Goal: Task Accomplishment & Management: Use online tool/utility

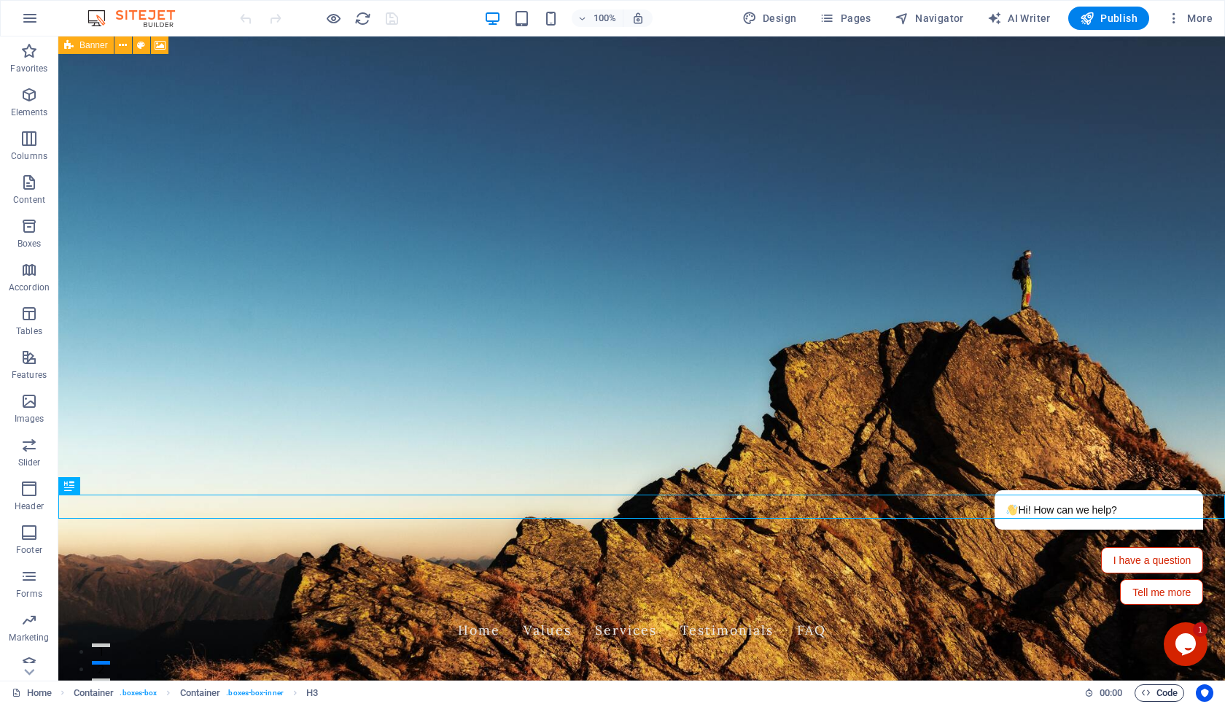
click at [1161, 692] on span "Code" at bounding box center [1159, 692] width 36 height 17
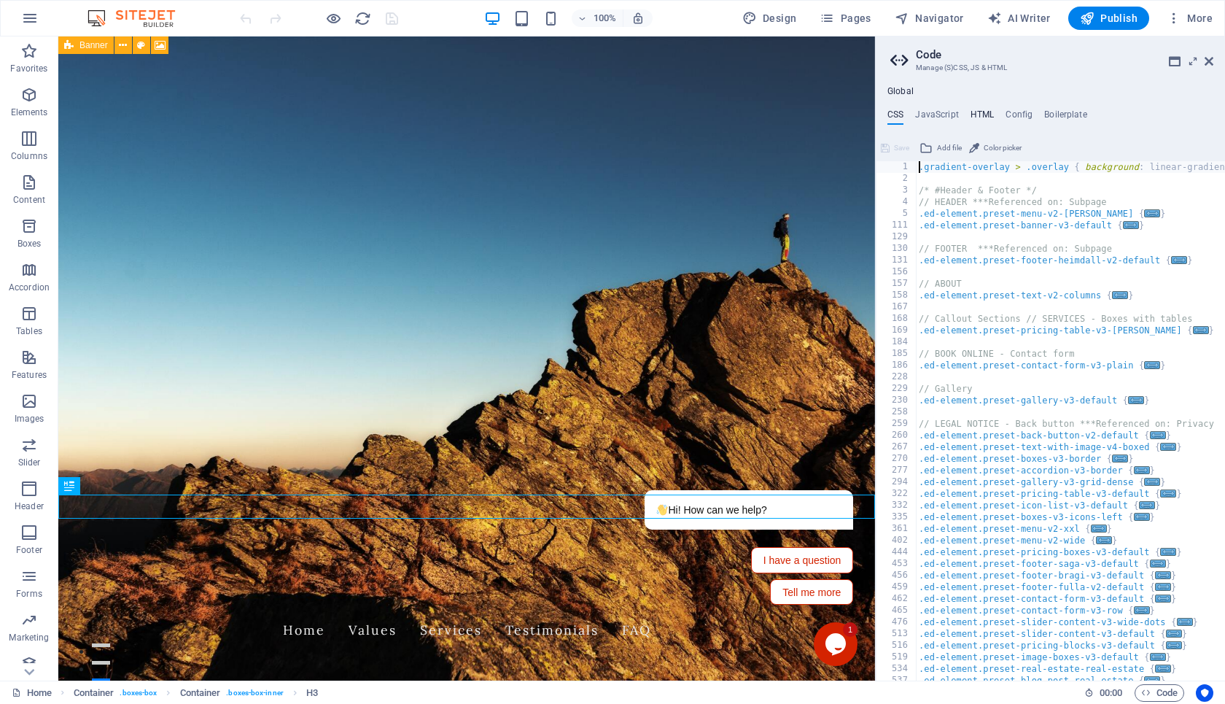
click at [983, 109] on h4 "HTML" at bounding box center [982, 117] width 24 height 16
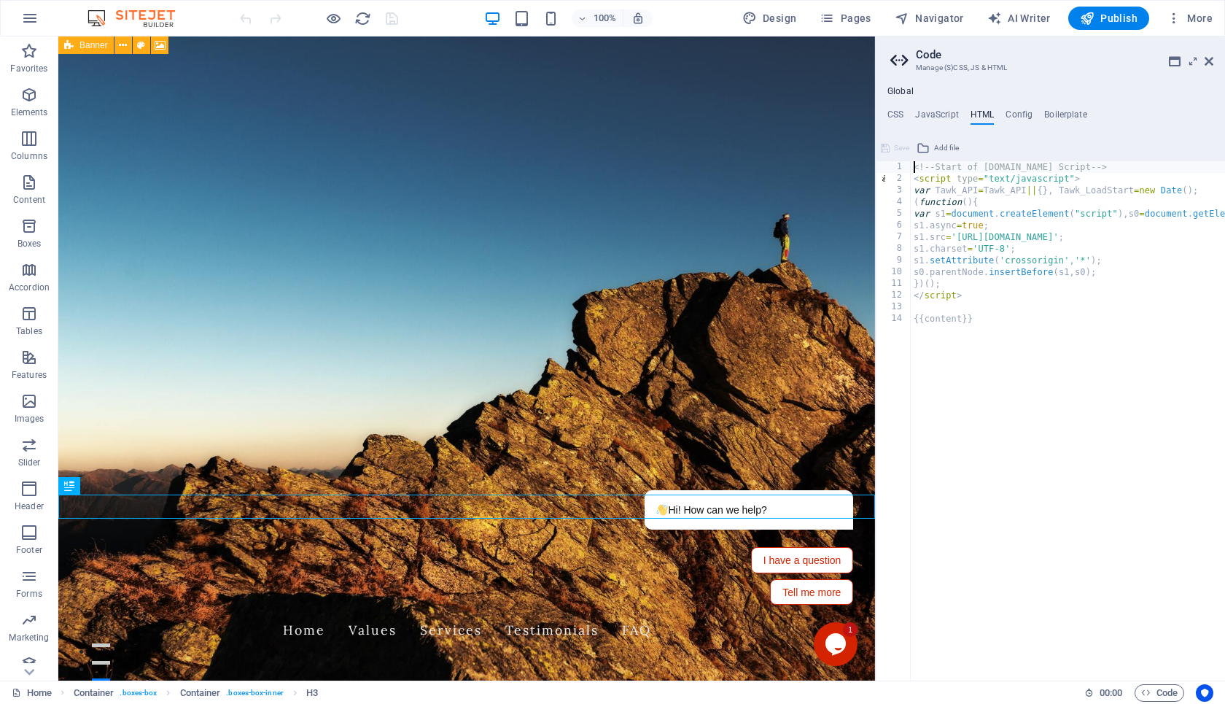
type textarea "<!--Start of [DOMAIN_NAME] Script-->"
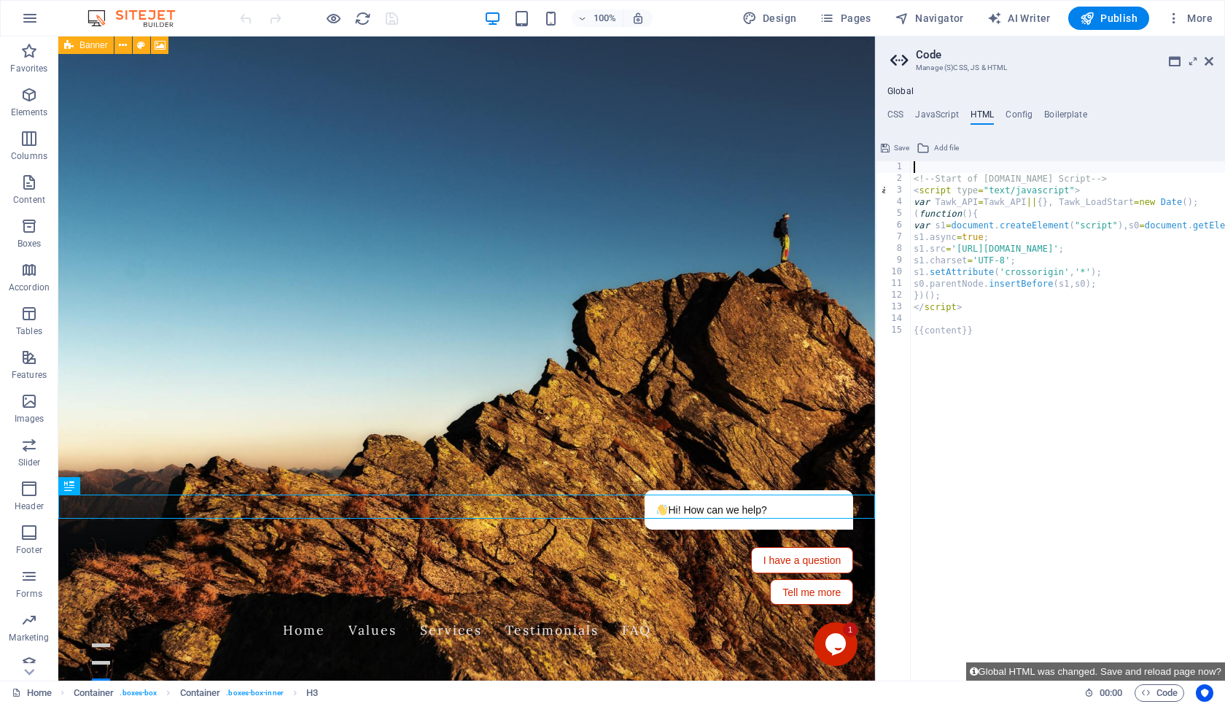
paste textarea "<!-- Start of HubSpot Embed Code --> <script type="text/javascript" id="hs-scri…"
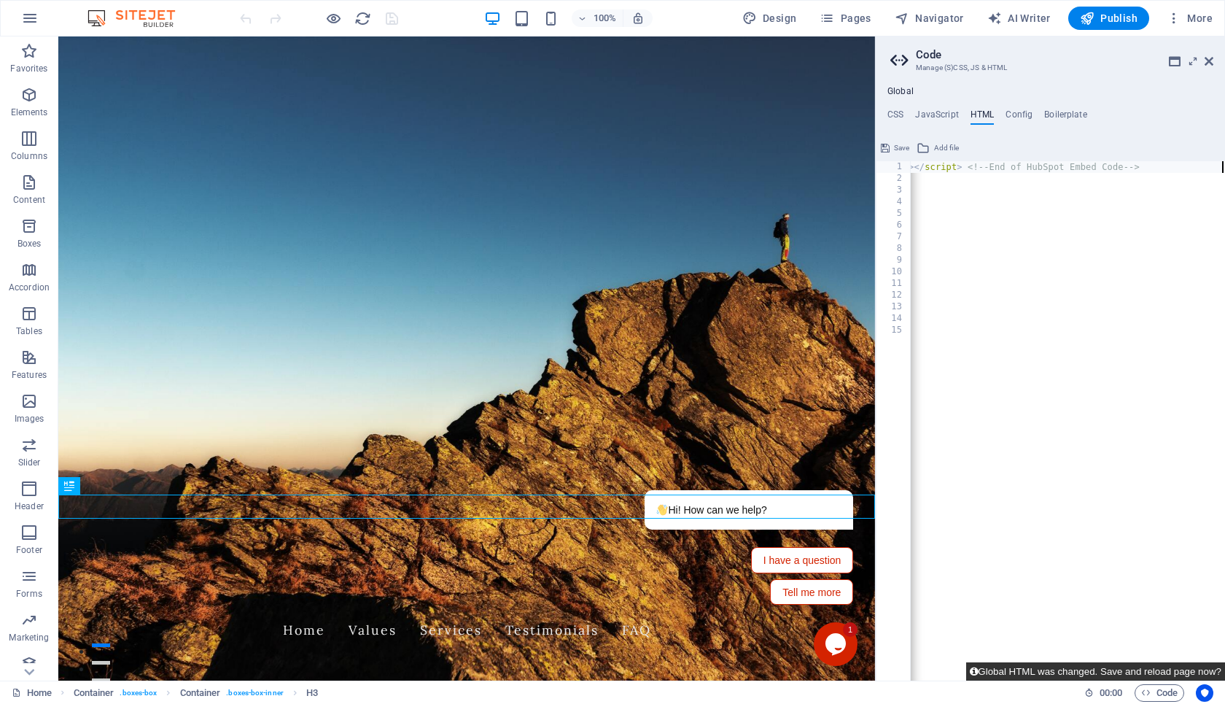
type textarea "<!-- Start of HubSpot Embed Code --> <script type="text/javascript" id="hs-scri…"
click at [1128, 666] on button "Global HTML was changed. Save and reload page now?" at bounding box center [1095, 671] width 259 height 18
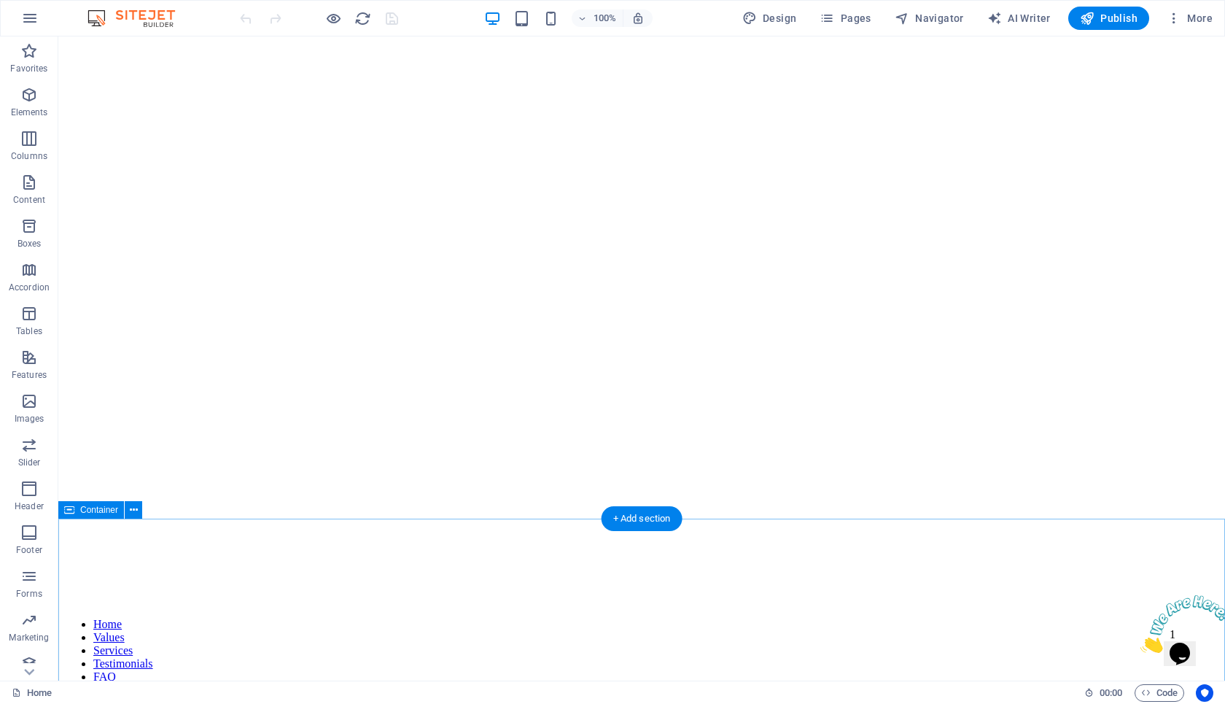
scroll to position [0, 0]
click at [1082, 20] on icon "button" at bounding box center [1087, 18] width 15 height 15
